Goal: Transaction & Acquisition: Subscribe to service/newsletter

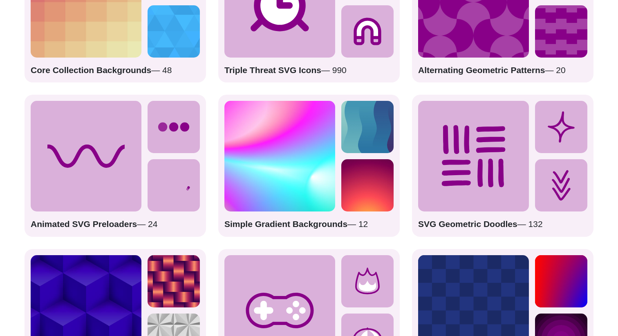
scroll to position [1210, 0]
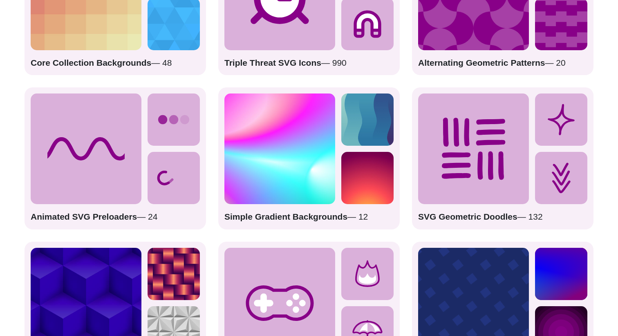
click at [351, 108] on img at bounding box center [367, 120] width 52 height 52
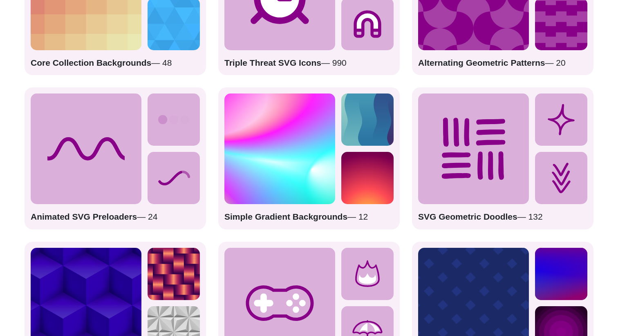
click at [287, 217] on strong "Simple Gradient Backgrounds" at bounding box center [285, 216] width 123 height 9
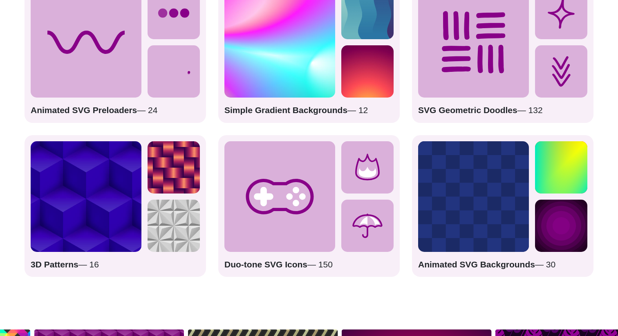
scroll to position [1317, 0]
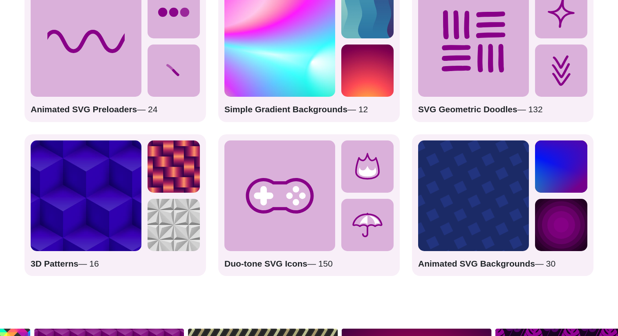
click at [315, 56] on img at bounding box center [279, 41] width 111 height 111
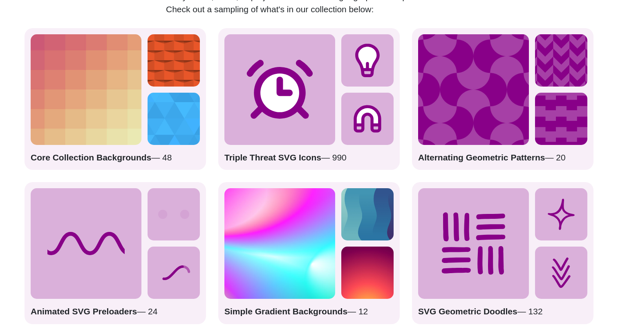
drag, startPoint x: 288, startPoint y: 103, endPoint x: 287, endPoint y: 133, distance: 29.8
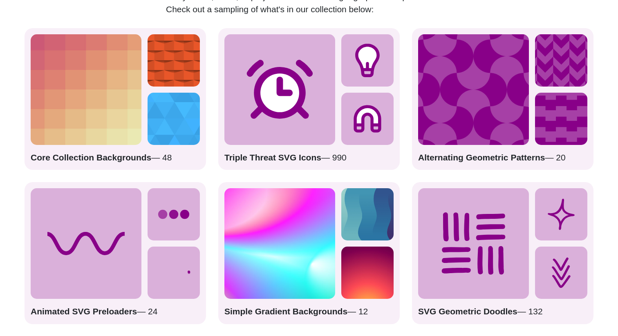
click at [288, 103] on circle at bounding box center [279, 92] width 45 height 45
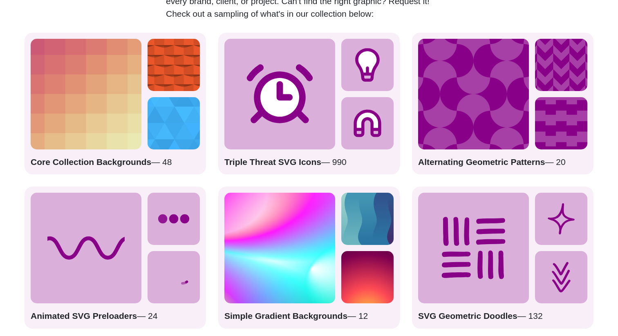
click at [275, 163] on strong "Triple Threat SVG Icons" at bounding box center [272, 161] width 97 height 9
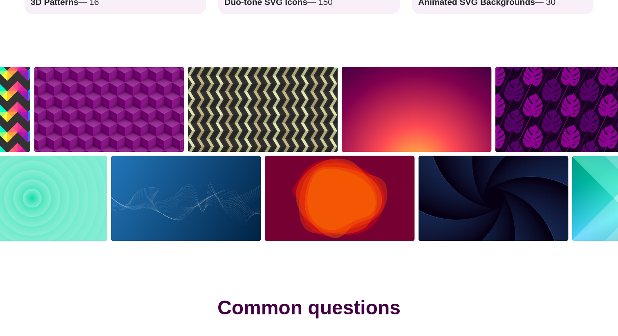
scroll to position [1687, 0]
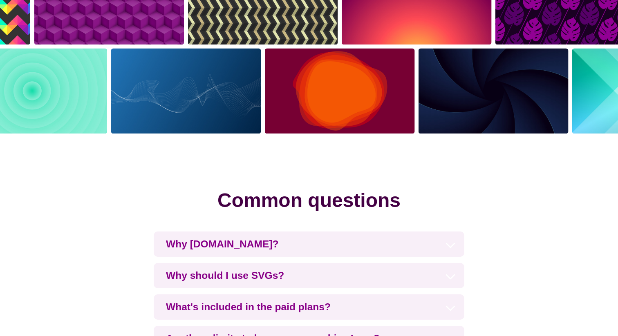
click at [357, 87] on img at bounding box center [340, 91] width 154 height 89
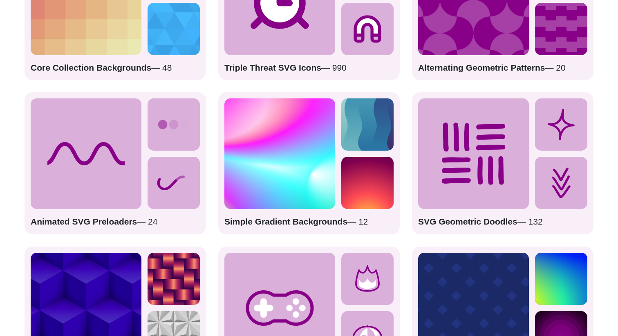
scroll to position [1208, 0]
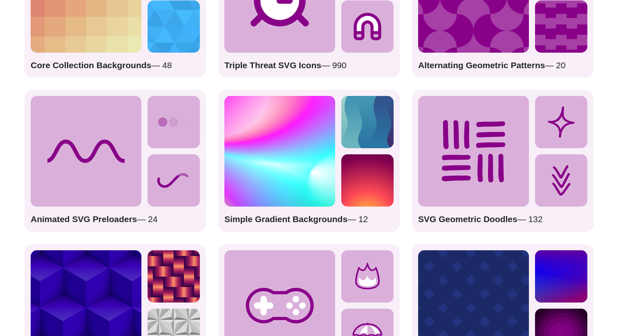
click at [71, 219] on strong "Animated SVG Preloaders" at bounding box center [84, 218] width 106 height 9
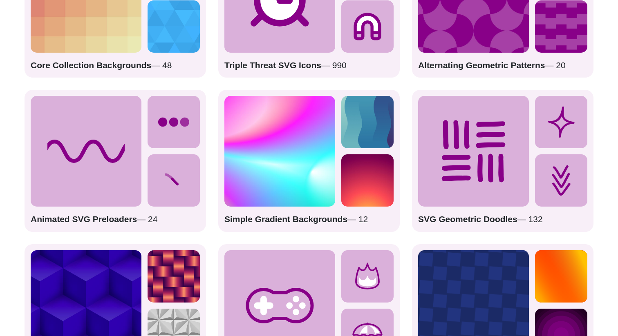
click at [310, 212] on div "Simple Gradient Backgrounds — 12" at bounding box center [308, 161] width 181 height 142
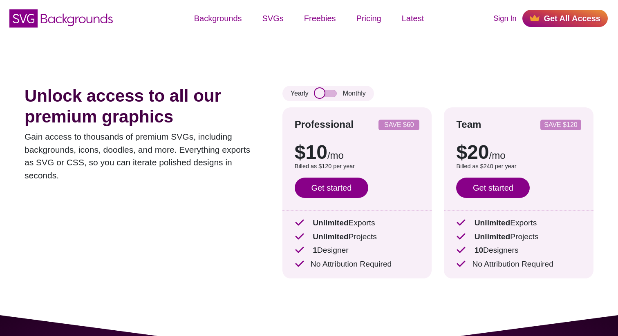
click at [319, 93] on input "checkbox" at bounding box center [326, 93] width 22 height 7
checkbox input "true"
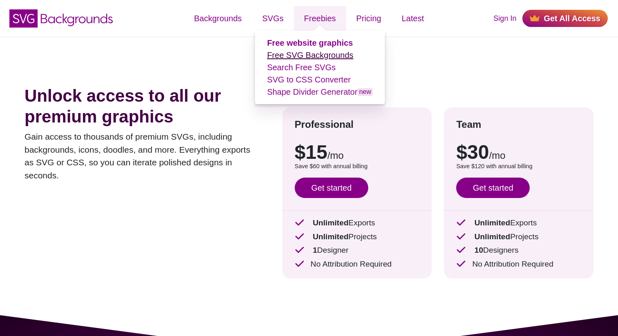
click at [322, 57] on link "Free SVG Backgrounds" at bounding box center [310, 55] width 86 height 9
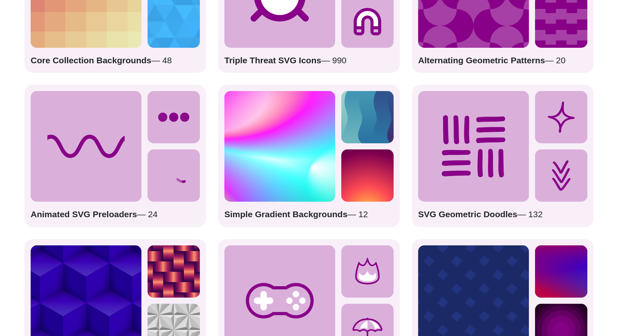
scroll to position [1208, 0]
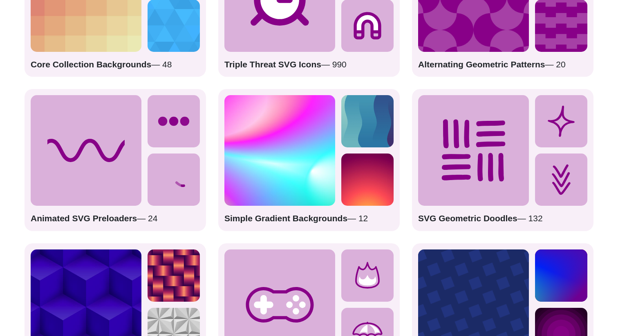
click at [109, 165] on icon at bounding box center [86, 150] width 111 height 111
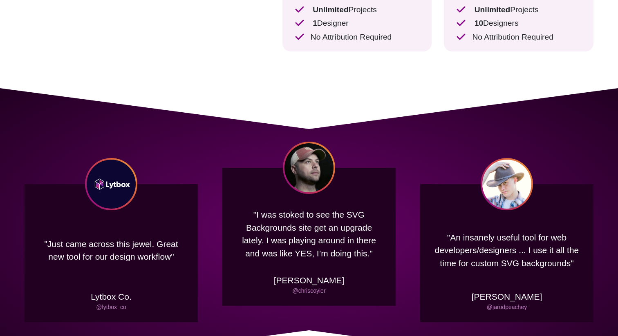
scroll to position [202, 0]
